Goal: Communication & Community: Answer question/provide support

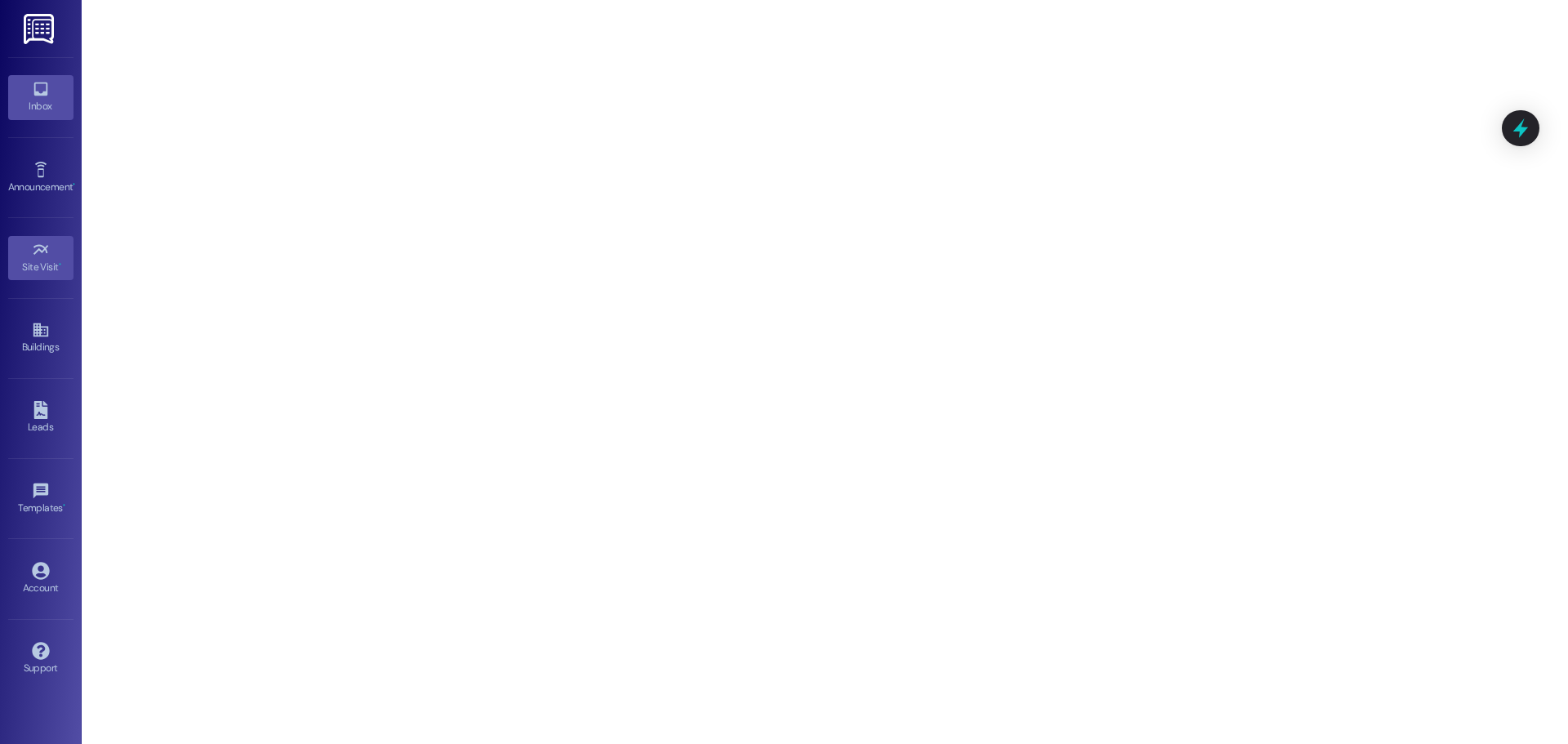
click at [32, 102] on div "Inbox" at bounding box center [41, 105] width 81 height 16
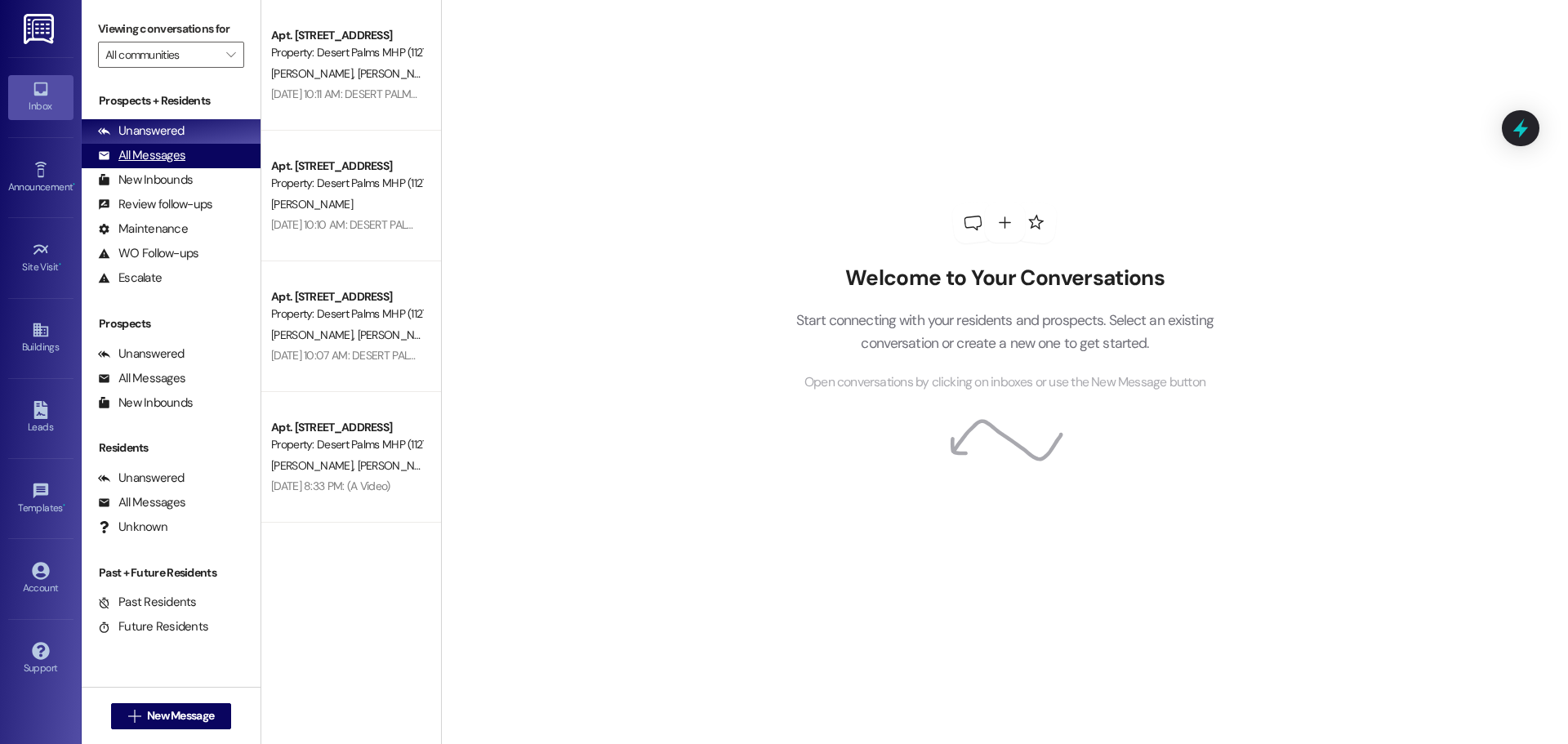
click at [146, 161] on div "All Messages" at bounding box center [141, 156] width 87 height 17
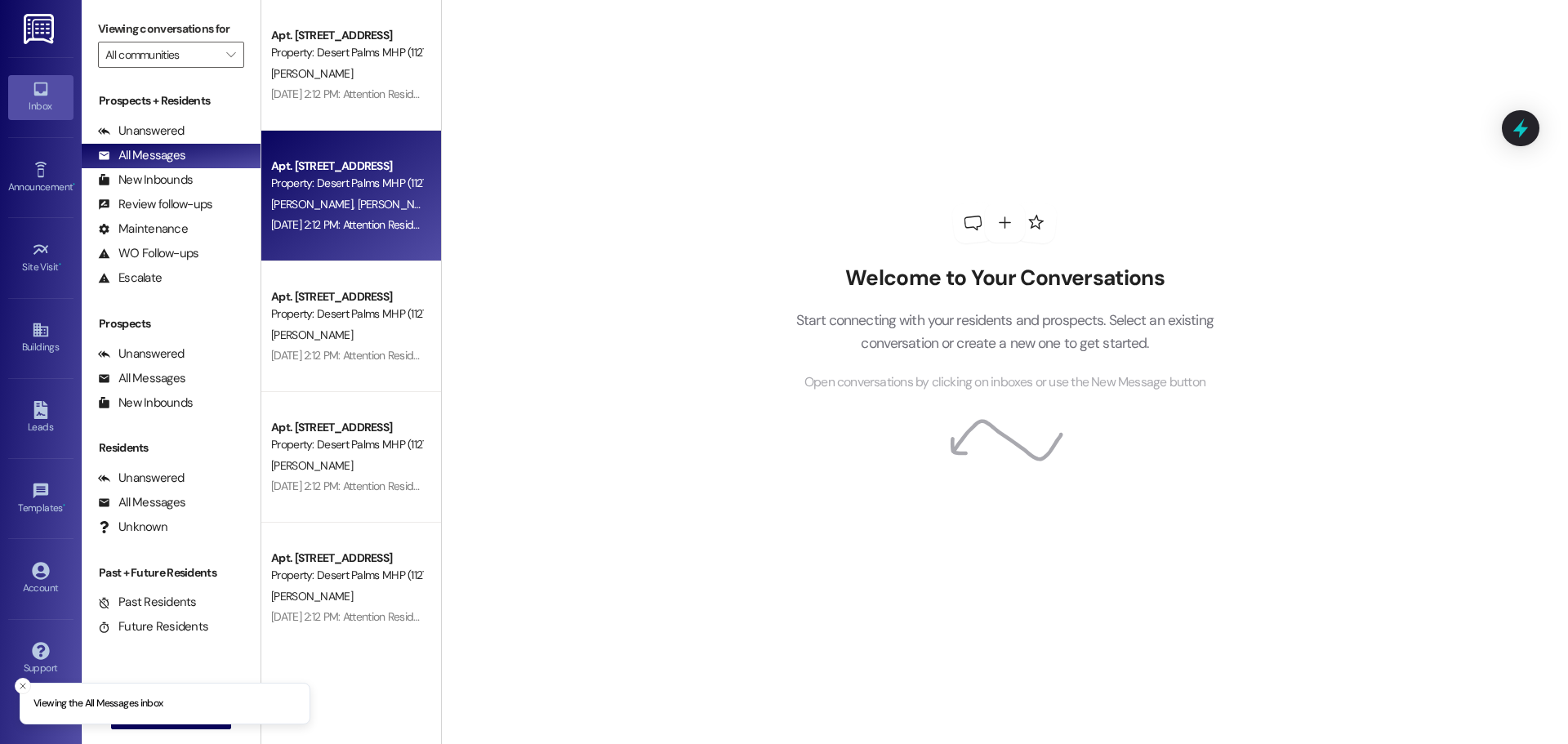
click at [352, 164] on div "Apt. [STREET_ADDRESS]" at bounding box center [346, 166] width 151 height 17
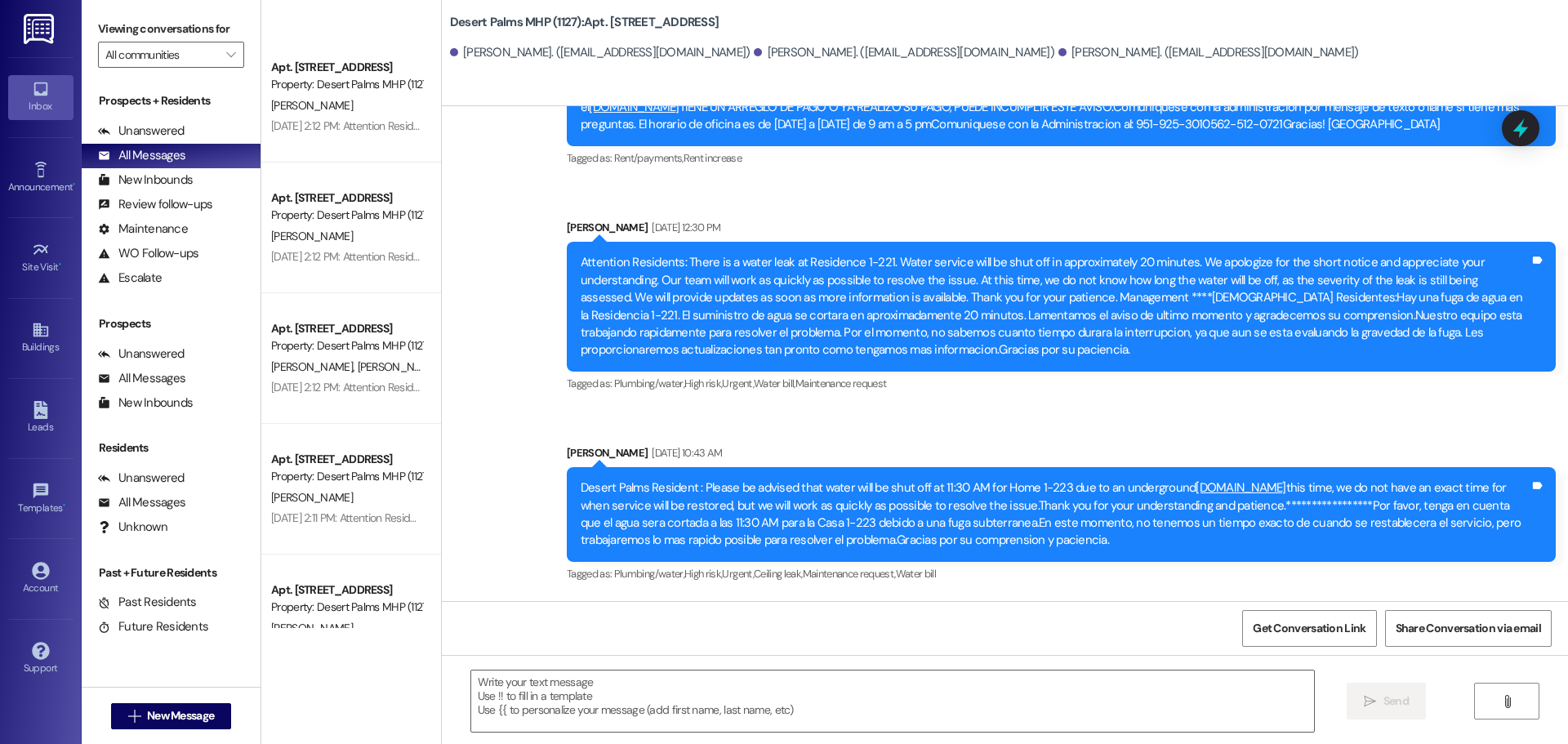
scroll to position [23758, 0]
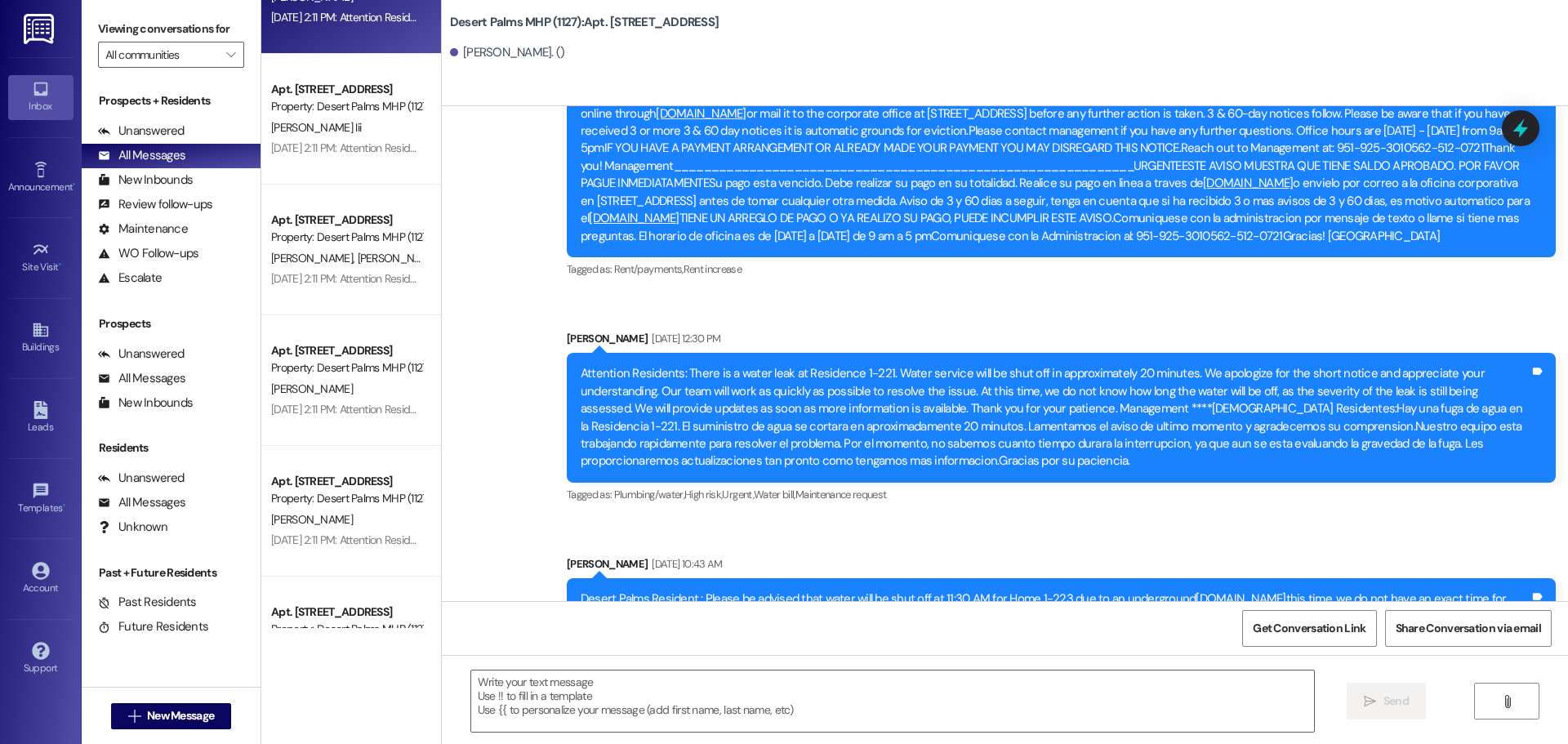
scroll to position [1242, 0]
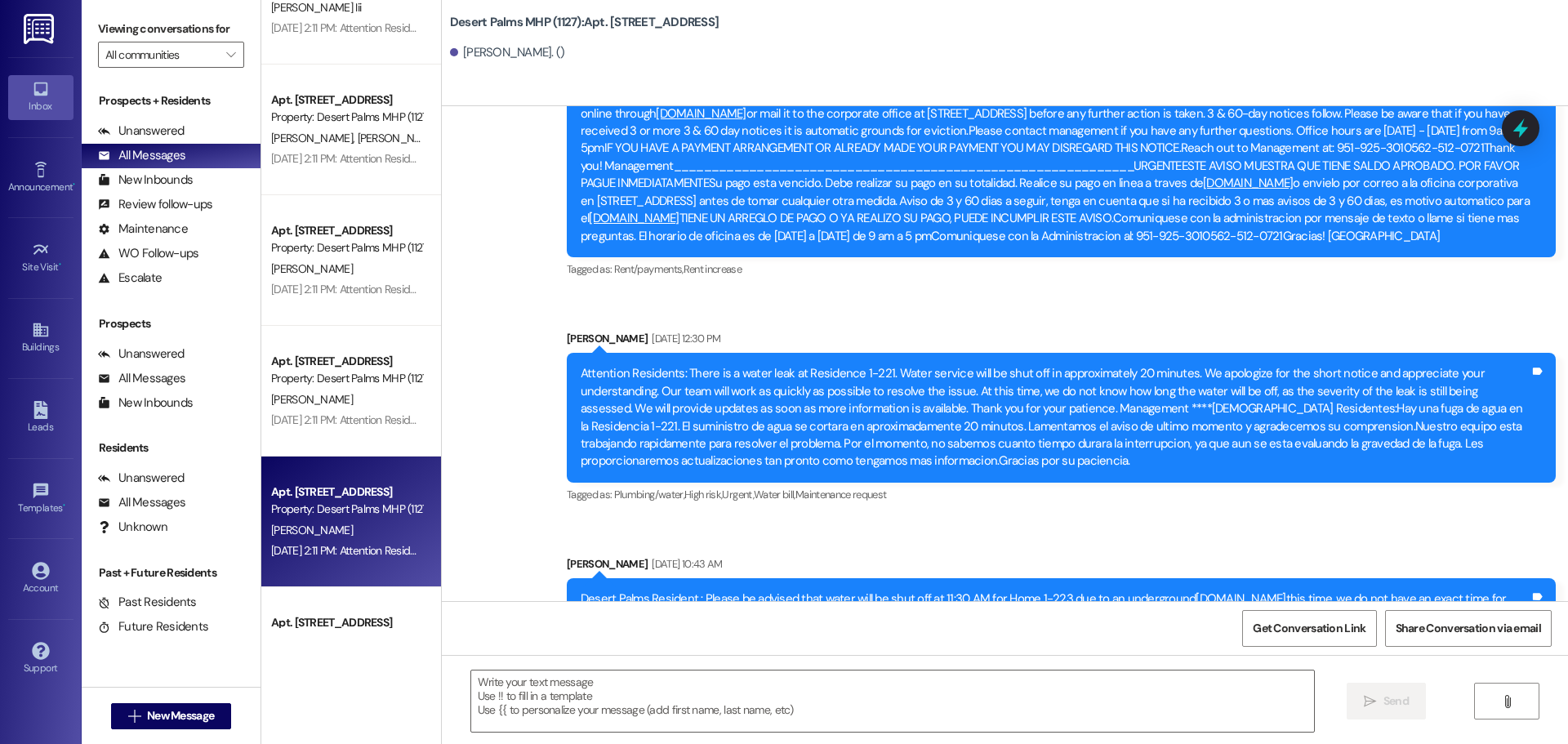
click at [399, 493] on div "Apt. [STREET_ADDRESS]" at bounding box center [346, 492] width 151 height 17
